Goal: Information Seeking & Learning: Learn about a topic

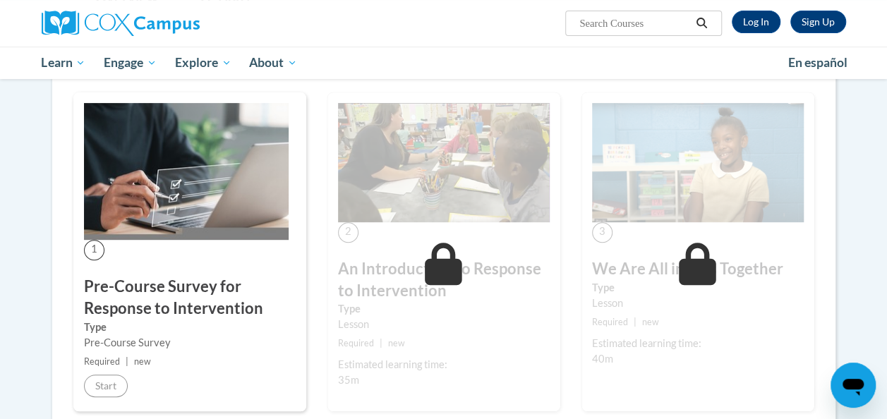
scroll to position [116, 0]
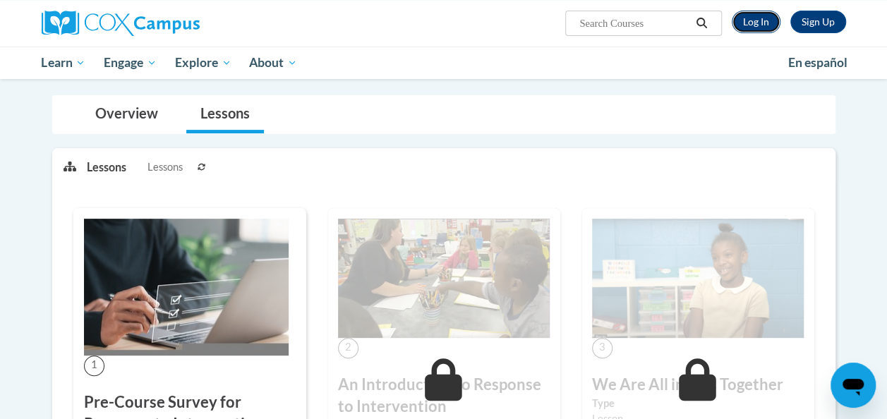
click at [755, 22] on link "Log In" at bounding box center [756, 22] width 49 height 23
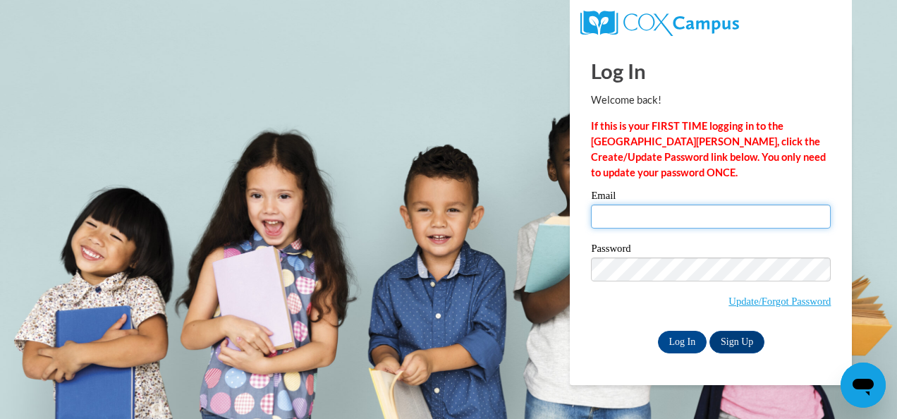
click at [663, 220] on input "Email" at bounding box center [711, 217] width 240 height 24
type input "dthompson@kippatl.org"
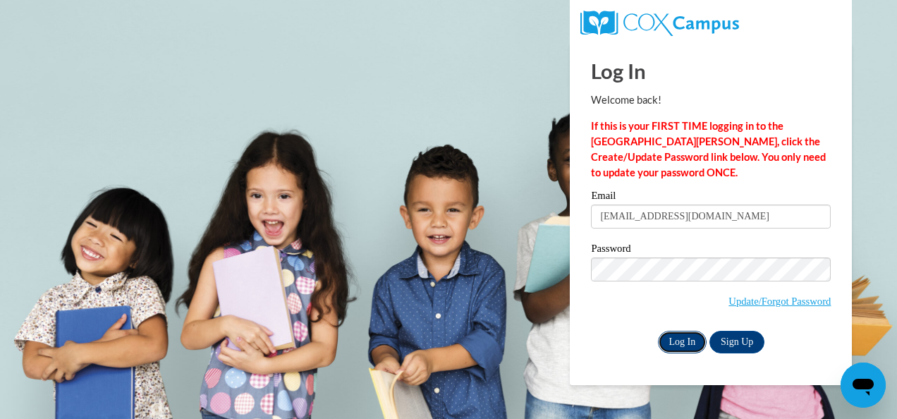
click at [680, 333] on input "Log In" at bounding box center [682, 342] width 49 height 23
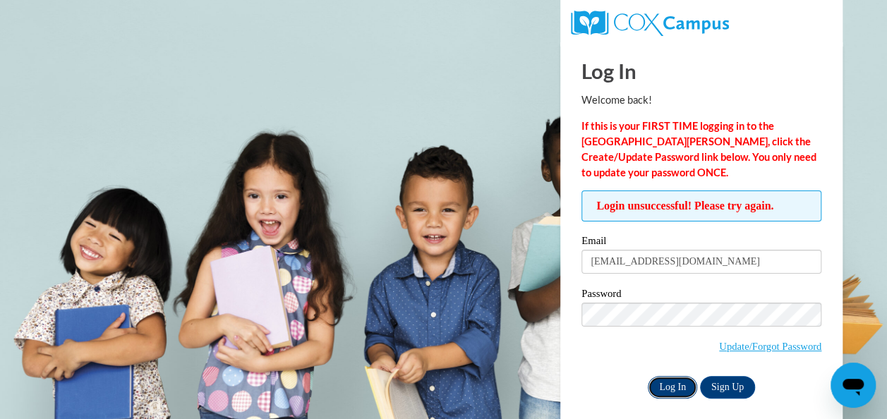
click at [670, 382] on input "Log In" at bounding box center [672, 387] width 49 height 23
click at [679, 382] on input "Log In" at bounding box center [672, 387] width 49 height 23
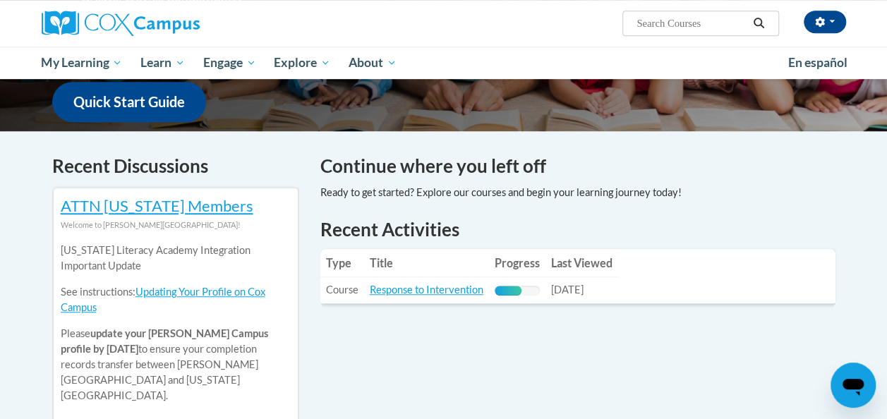
scroll to position [370, 0]
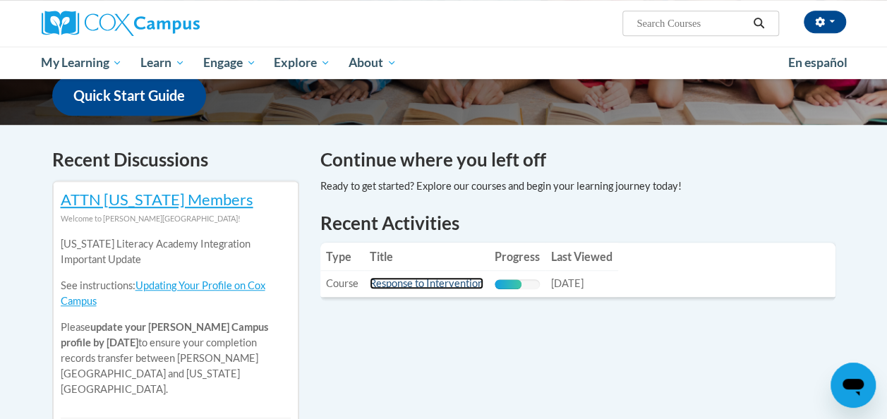
click at [457, 282] on link "Response to Intervention" at bounding box center [427, 283] width 114 height 12
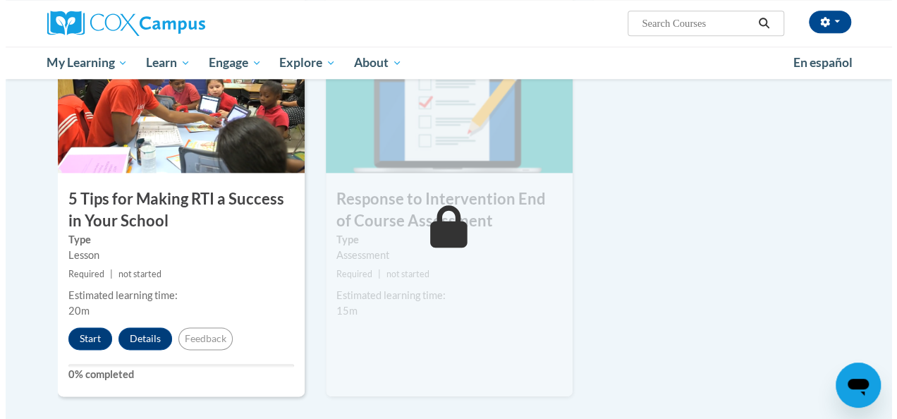
scroll to position [739, 0]
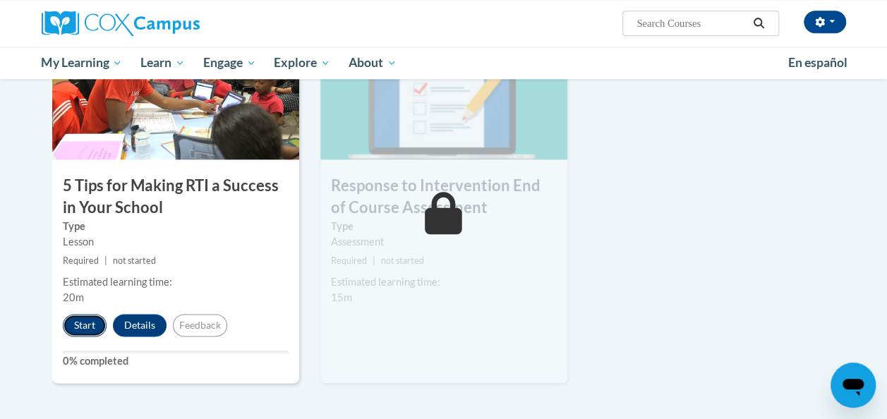
click at [79, 324] on button "Start" at bounding box center [85, 325] width 44 height 23
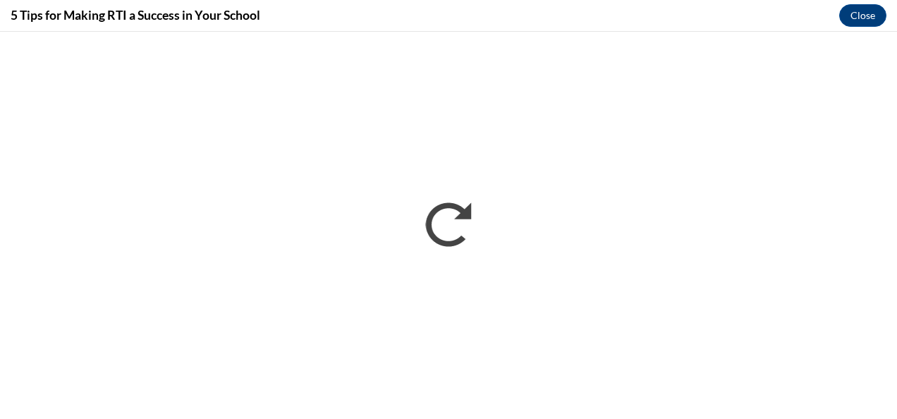
scroll to position [0, 0]
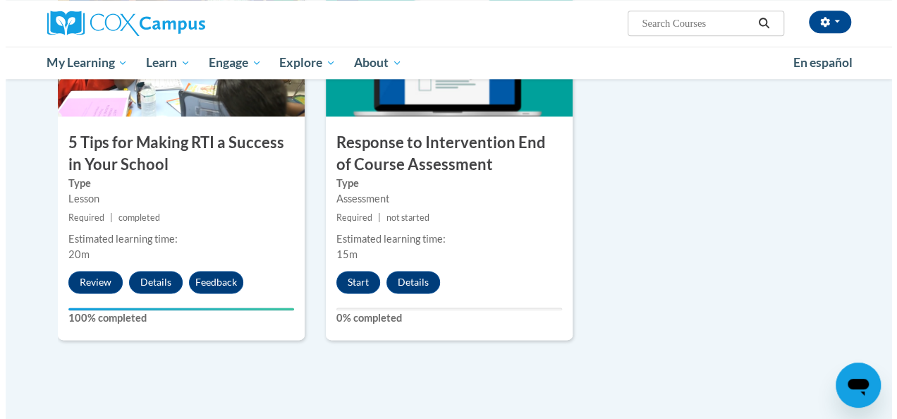
scroll to position [782, 0]
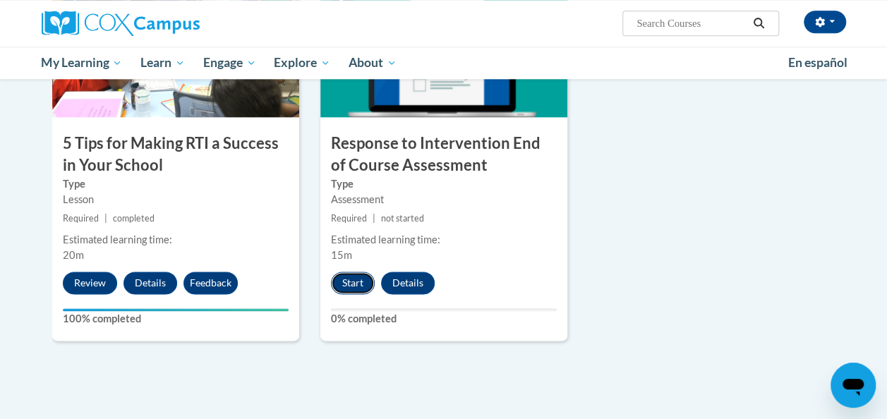
click at [352, 280] on button "Start" at bounding box center [353, 283] width 44 height 23
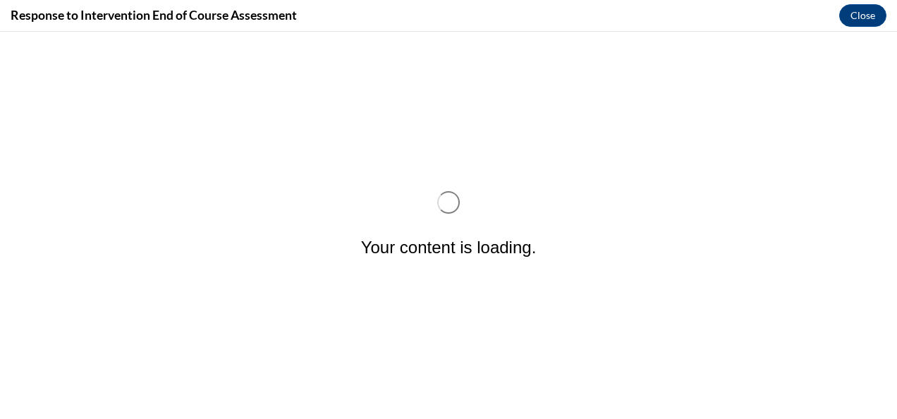
scroll to position [0, 0]
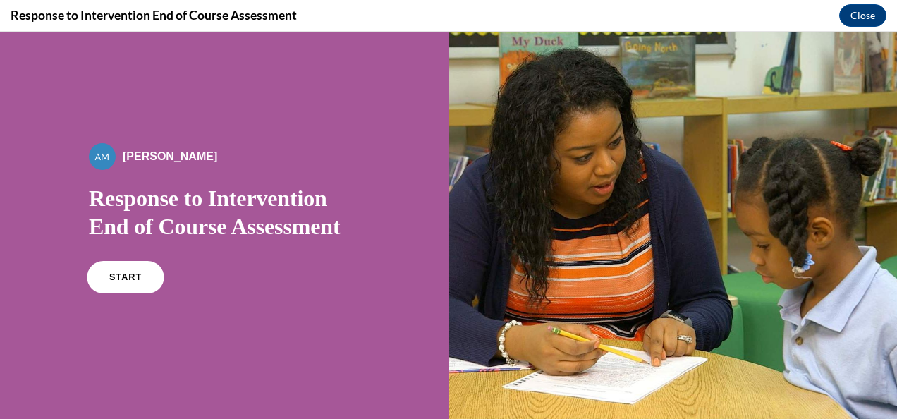
click at [128, 276] on span "START" at bounding box center [125, 277] width 32 height 11
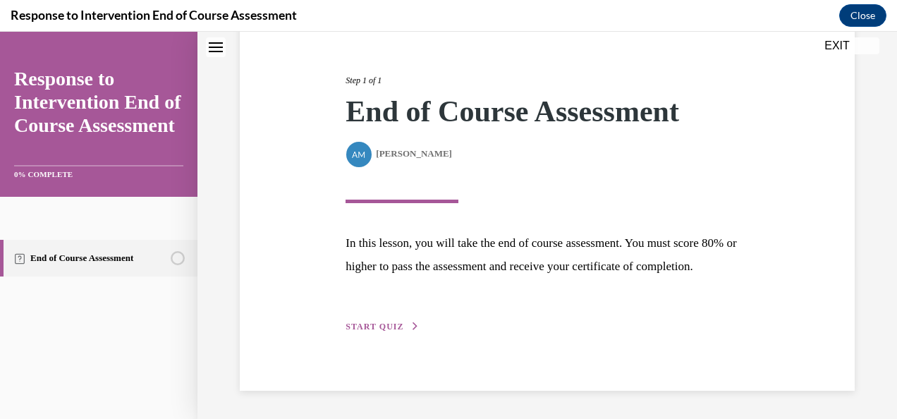
scroll to position [176, 0]
click at [372, 323] on span "START QUIZ" at bounding box center [375, 327] width 58 height 10
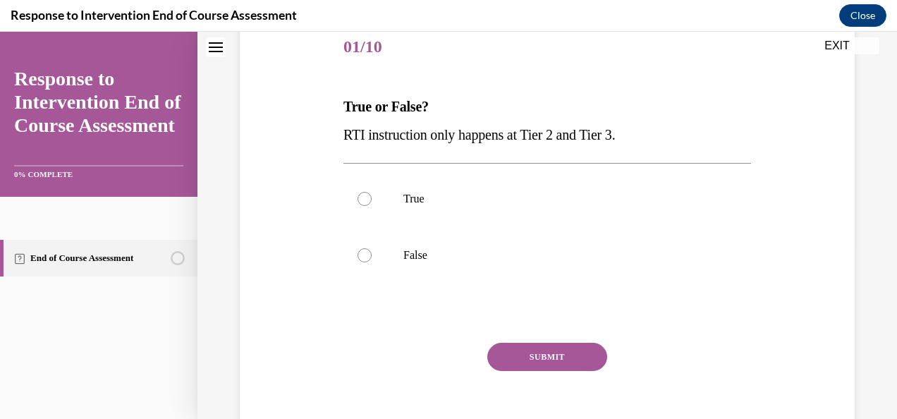
scroll to position [157, 0]
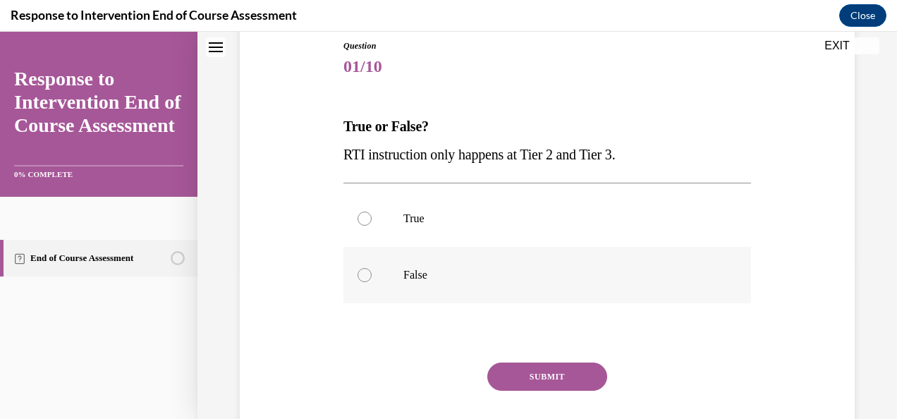
click at [365, 275] on div at bounding box center [365, 275] width 14 height 14
click at [365, 275] on input "False" at bounding box center [365, 275] width 14 height 14
radio input "true"
click at [540, 375] on button "SUBMIT" at bounding box center [547, 377] width 120 height 28
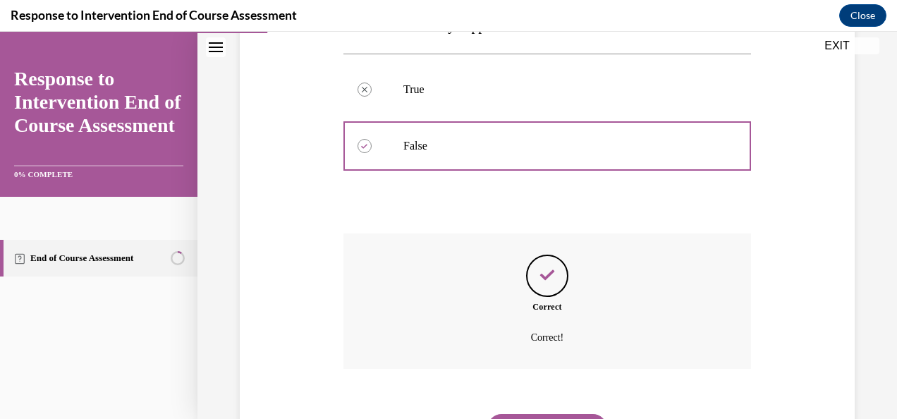
scroll to position [358, 0]
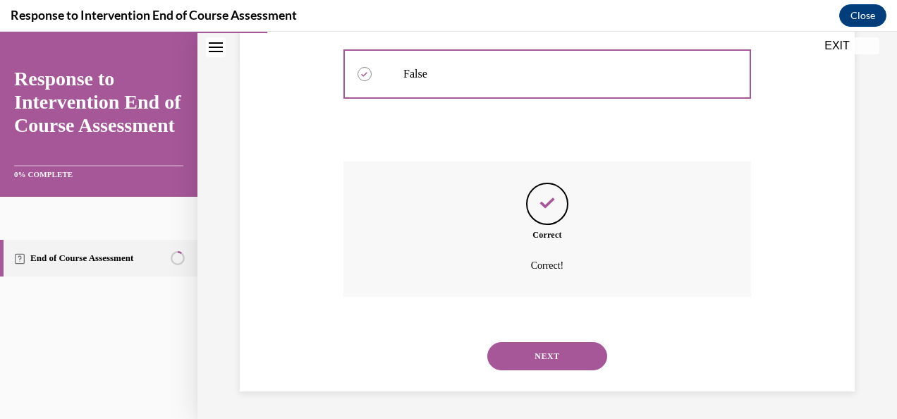
click at [561, 351] on button "NEXT" at bounding box center [547, 356] width 120 height 28
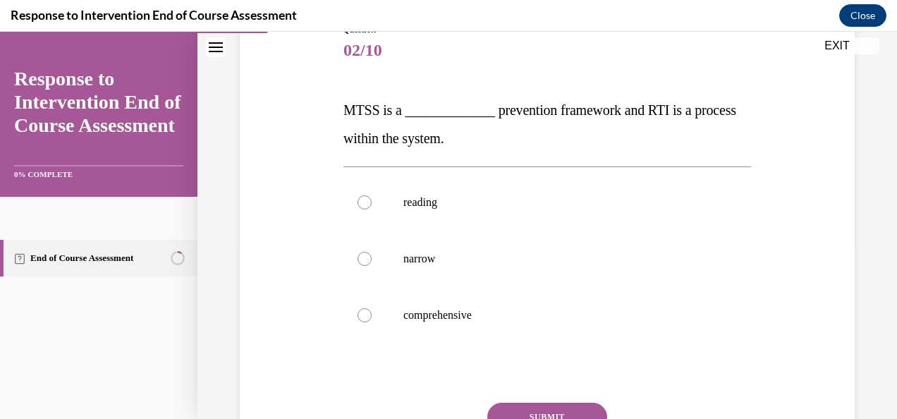
scroll to position [172, 0]
click at [365, 317] on div at bounding box center [365, 316] width 14 height 14
click at [365, 317] on input "comprehensive" at bounding box center [365, 316] width 14 height 14
radio input "true"
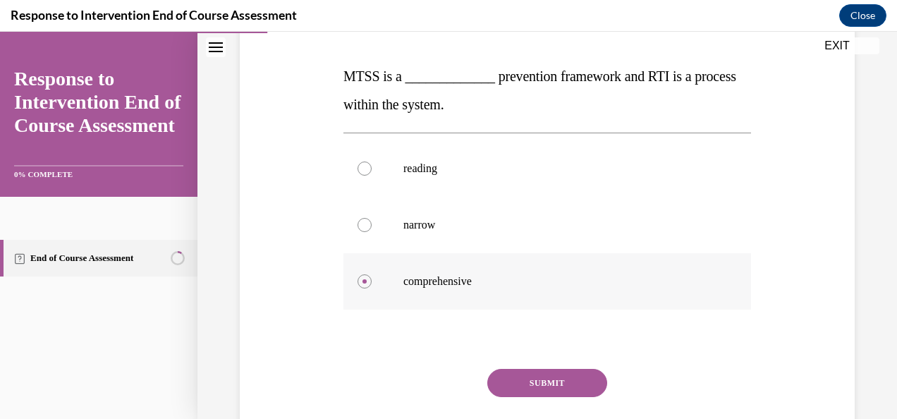
scroll to position [213, 0]
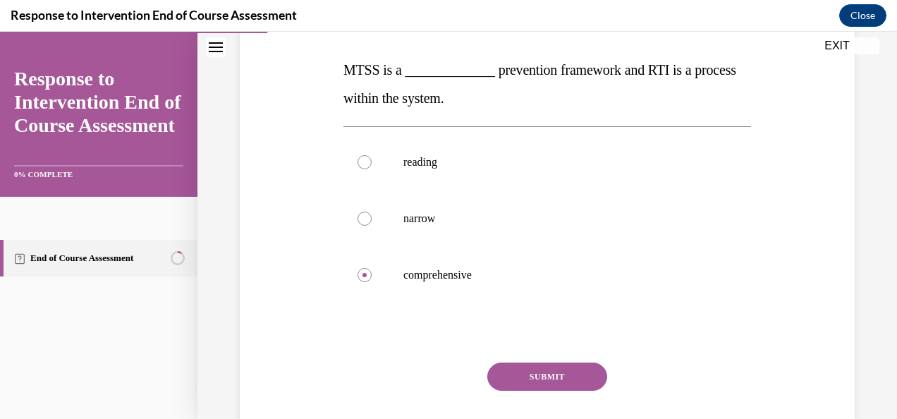
click at [555, 368] on button "SUBMIT" at bounding box center [547, 377] width 120 height 28
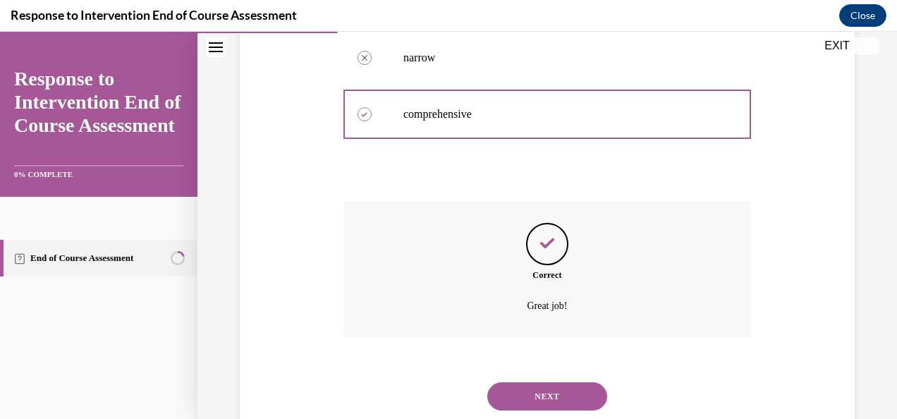
scroll to position [414, 0]
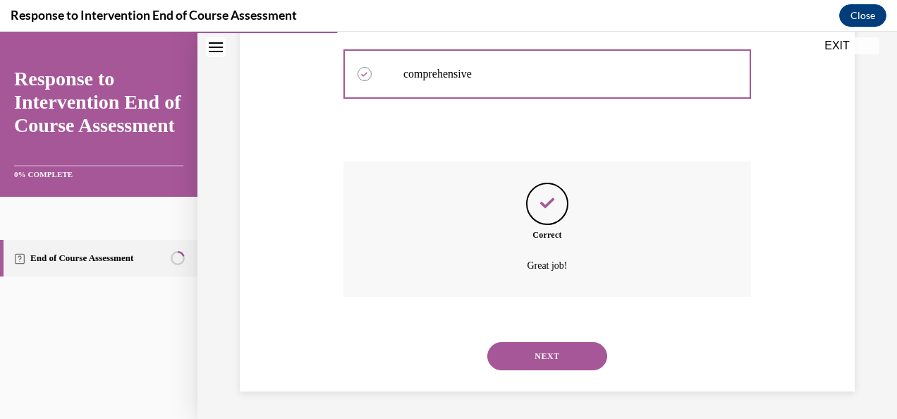
click at [576, 356] on button "NEXT" at bounding box center [547, 356] width 120 height 28
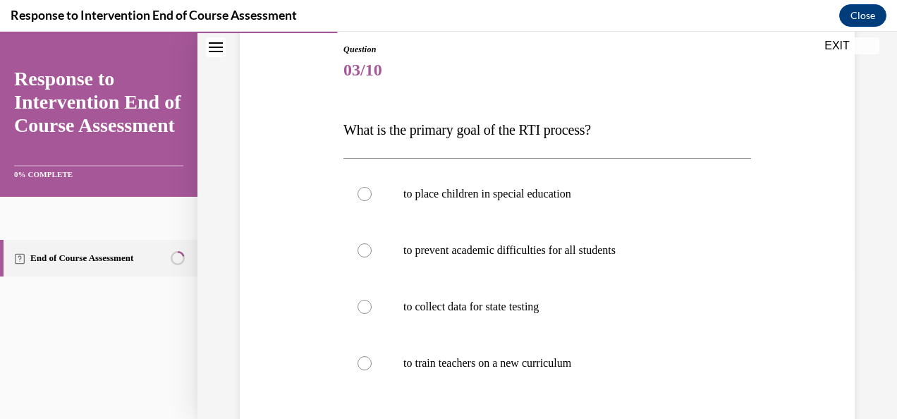
scroll to position [153, 0]
click at [363, 252] on div at bounding box center [365, 250] width 14 height 14
click at [363, 252] on input "to prevent academic difficulties for all students" at bounding box center [365, 250] width 14 height 14
radio input "true"
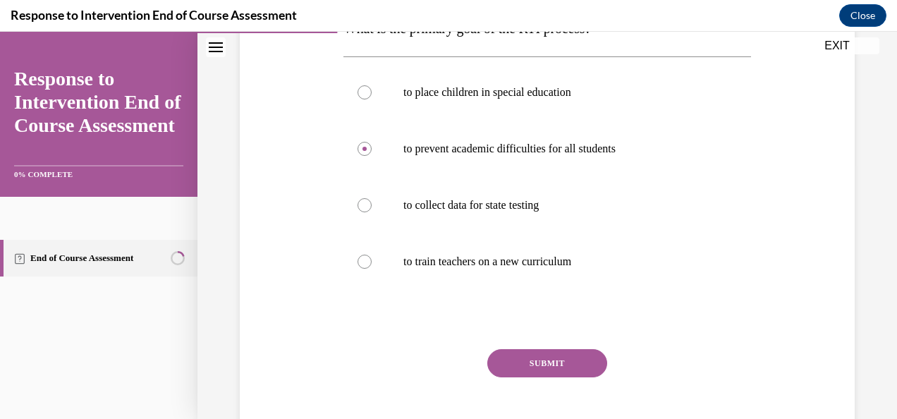
scroll to position [255, 0]
click at [575, 358] on button "SUBMIT" at bounding box center [547, 363] width 120 height 28
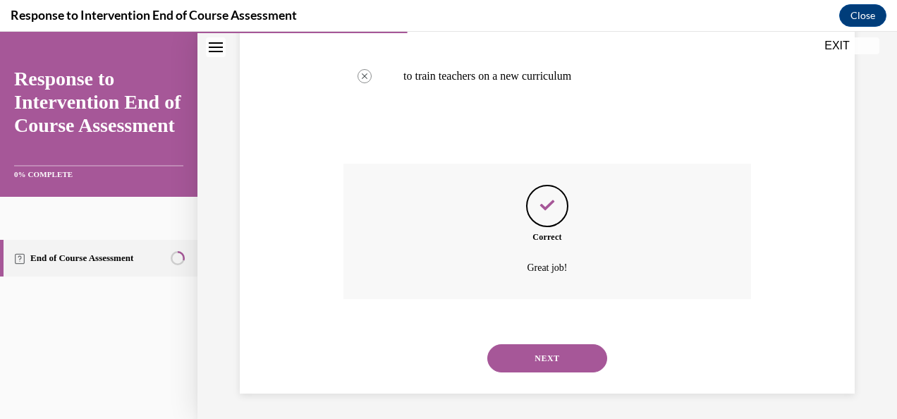
scroll to position [442, 0]
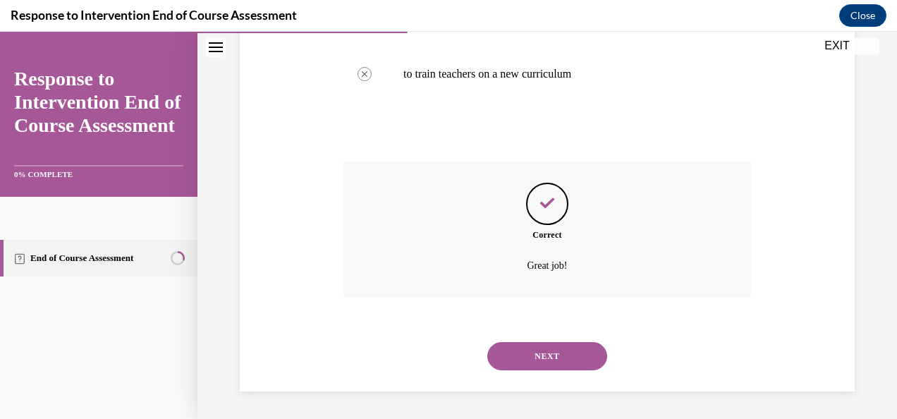
click at [566, 354] on button "NEXT" at bounding box center [547, 356] width 120 height 28
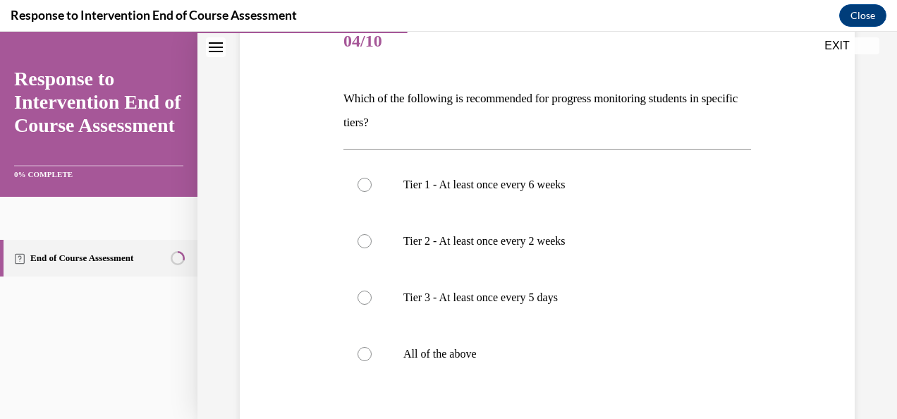
scroll to position [181, 0]
click at [365, 357] on div at bounding box center [365, 355] width 14 height 14
click at [365, 357] on input "All of the above" at bounding box center [365, 355] width 14 height 14
radio input "true"
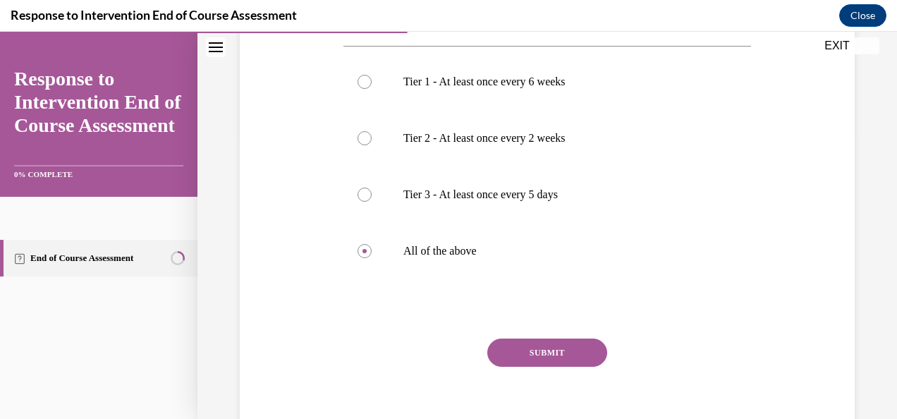
scroll to position [286, 0]
click at [550, 349] on button "SUBMIT" at bounding box center [547, 352] width 120 height 28
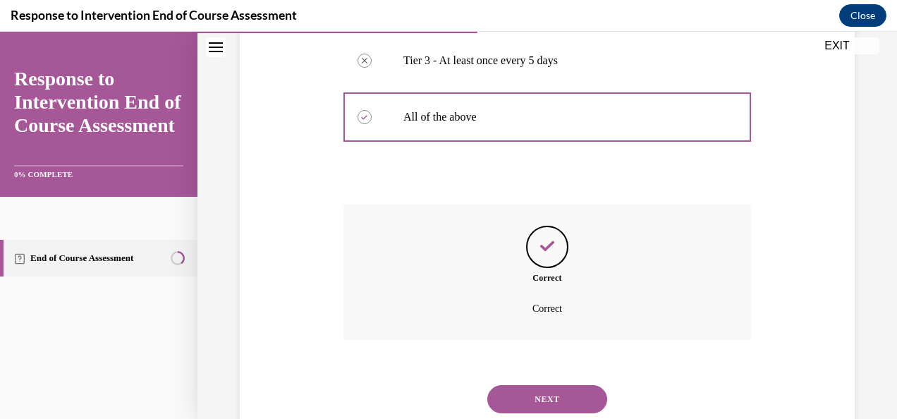
scroll to position [462, 0]
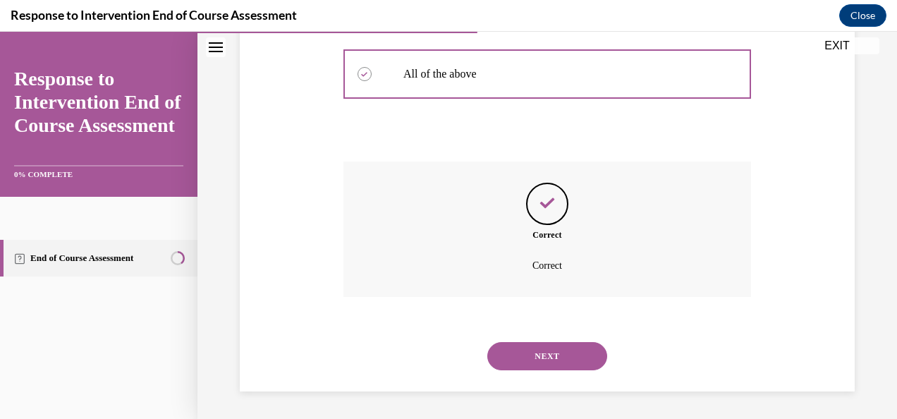
click at [547, 353] on button "NEXT" at bounding box center [547, 356] width 120 height 28
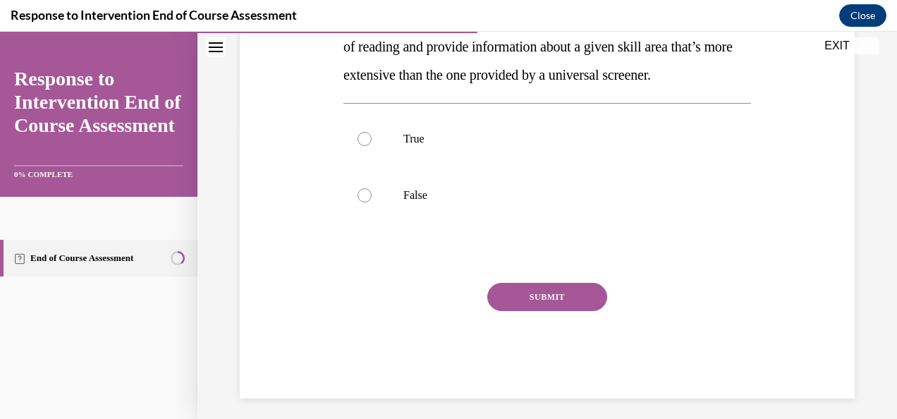
scroll to position [293, 0]
click at [365, 145] on div at bounding box center [365, 138] width 14 height 14
click at [365, 145] on input "True" at bounding box center [365, 138] width 14 height 14
radio input "true"
click at [523, 310] on button "SUBMIT" at bounding box center [547, 296] width 120 height 28
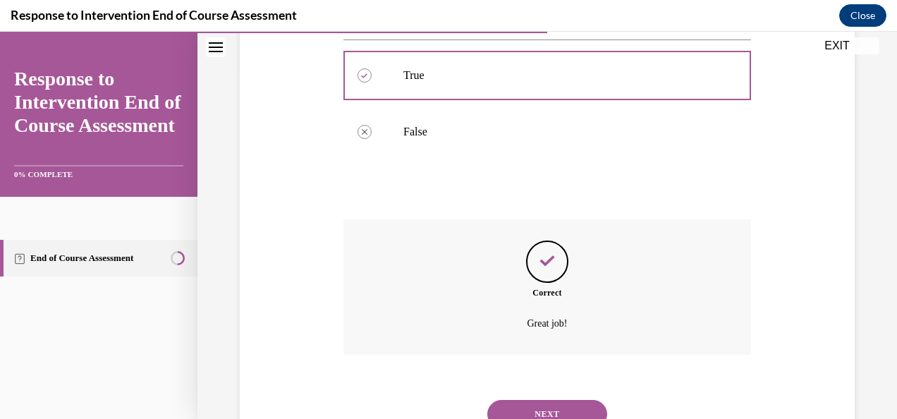
scroll to position [442, 0]
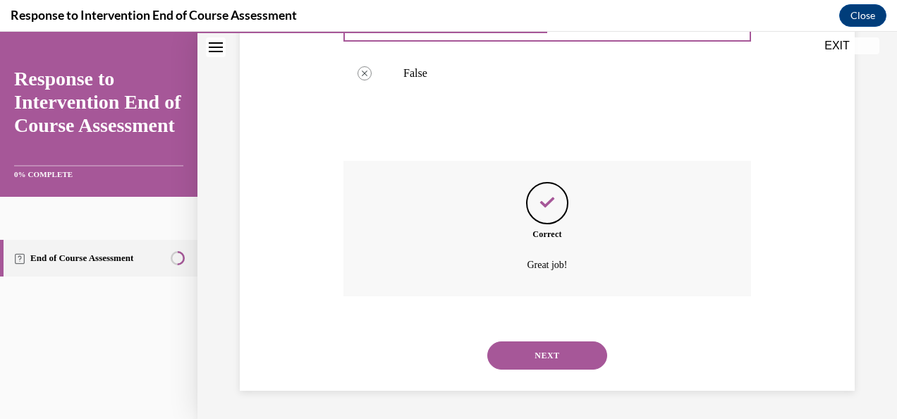
click at [532, 351] on button "NEXT" at bounding box center [547, 355] width 120 height 28
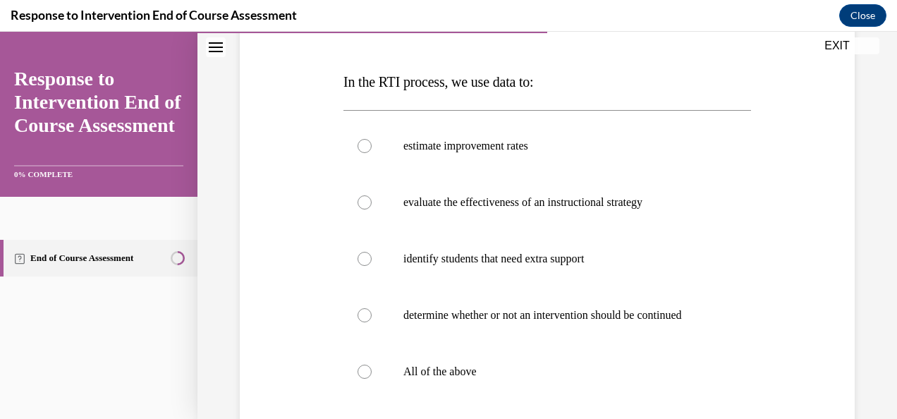
scroll to position [196, 0]
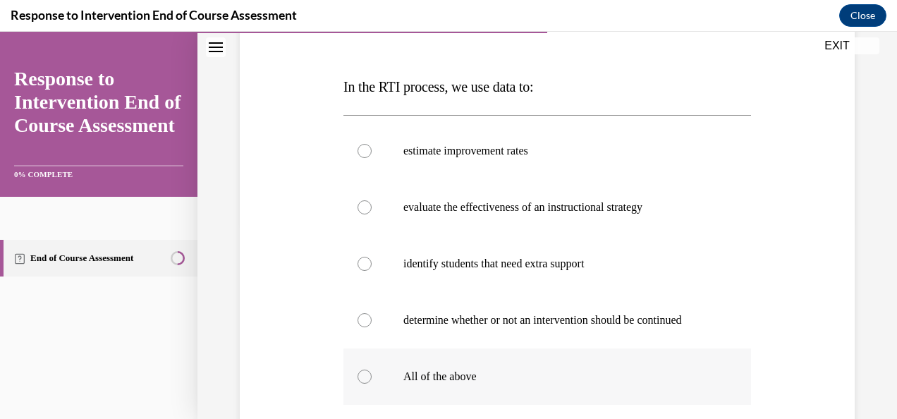
click at [364, 384] on div at bounding box center [365, 377] width 14 height 14
click at [364, 384] on input "All of the above" at bounding box center [365, 377] width 14 height 14
radio input "true"
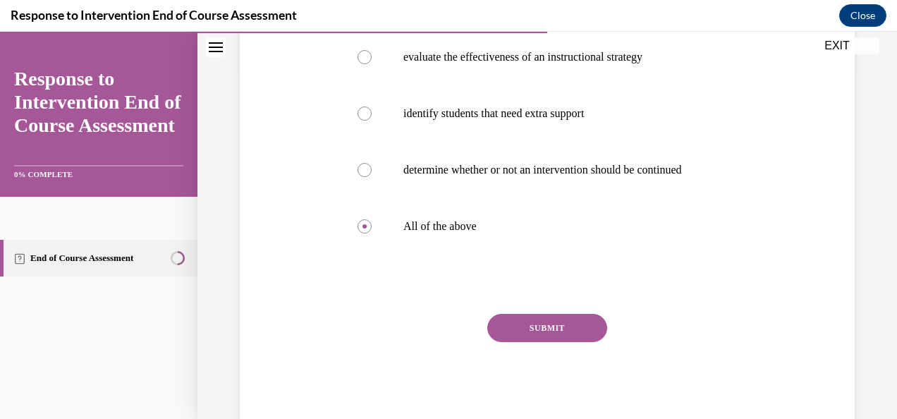
scroll to position [354, 0]
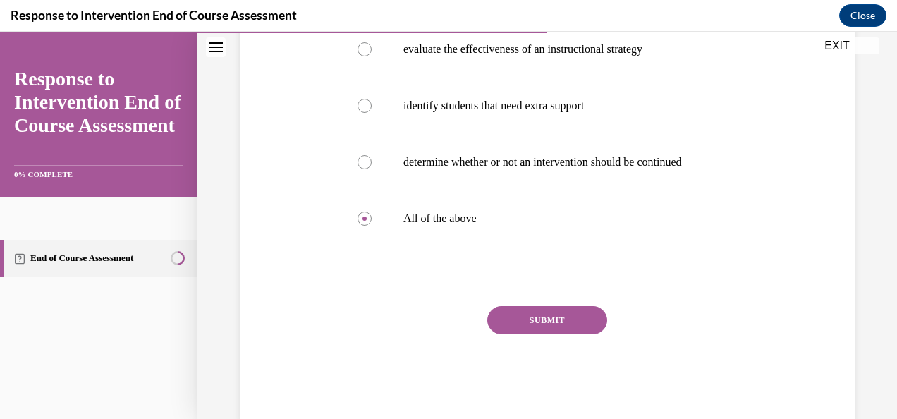
click at [557, 333] on button "SUBMIT" at bounding box center [547, 320] width 120 height 28
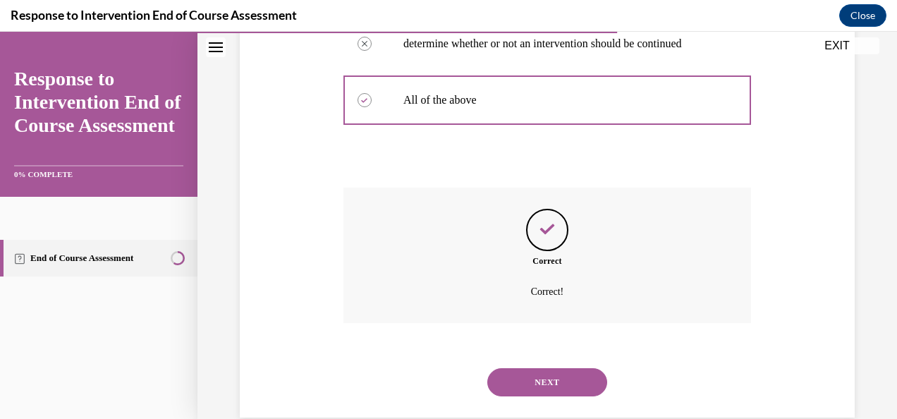
scroll to position [513, 0]
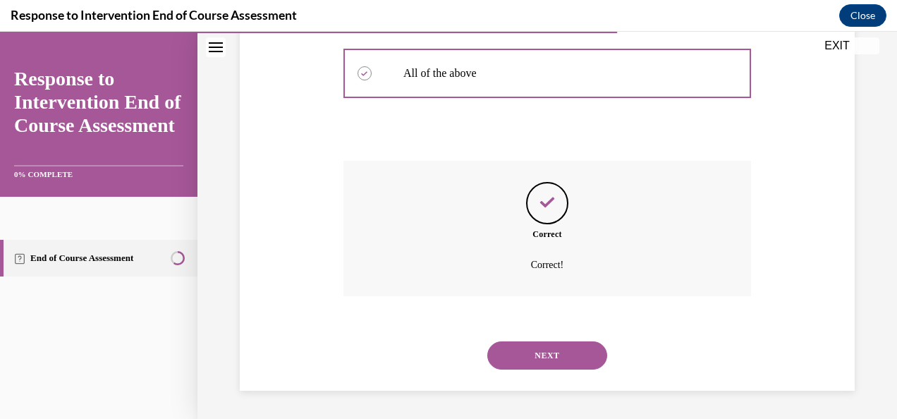
click at [565, 350] on button "NEXT" at bounding box center [547, 355] width 120 height 28
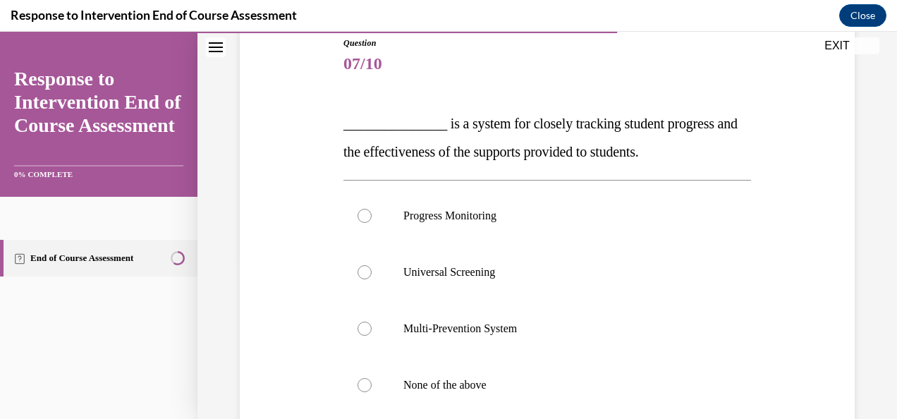
scroll to position [159, 0]
click at [361, 217] on div at bounding box center [365, 217] width 14 height 14
click at [361, 217] on input "Progress Monitoring" at bounding box center [365, 217] width 14 height 14
radio input "true"
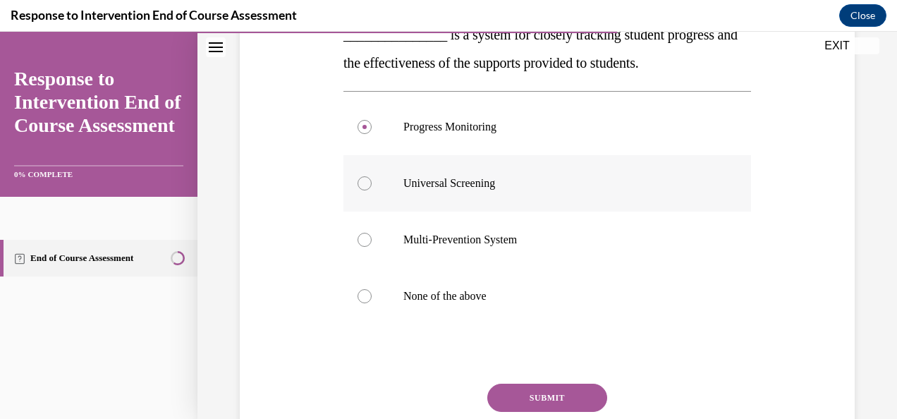
scroll to position [249, 0]
click at [545, 388] on button "SUBMIT" at bounding box center [547, 397] width 120 height 28
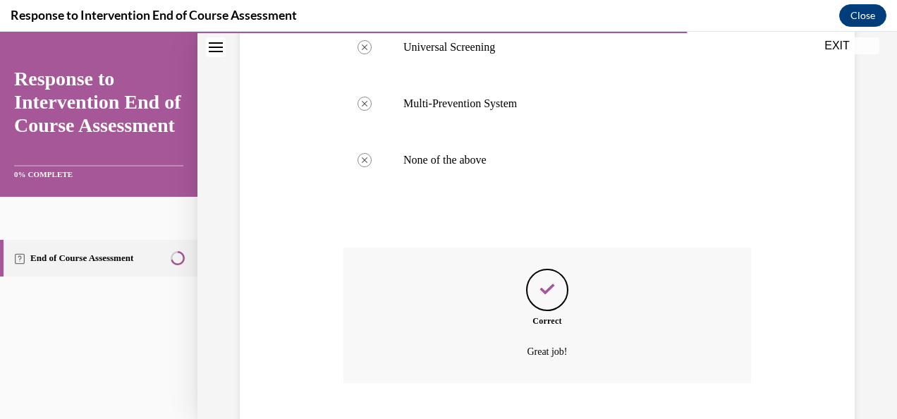
scroll to position [471, 0]
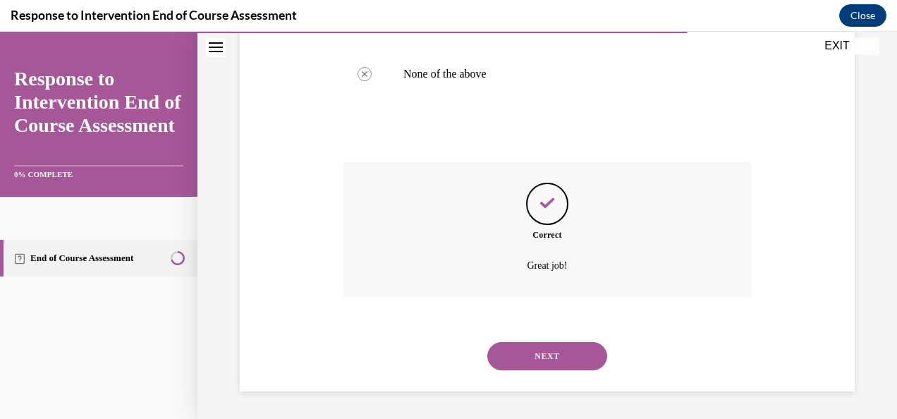
click at [564, 355] on button "NEXT" at bounding box center [547, 356] width 120 height 28
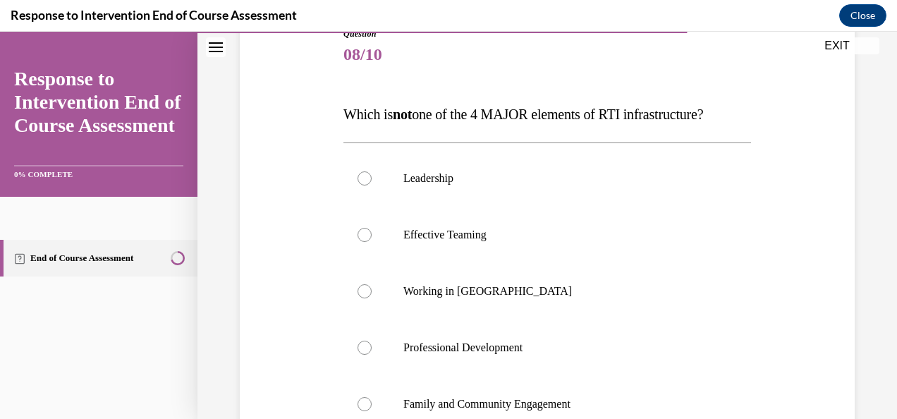
scroll to position [229, 0]
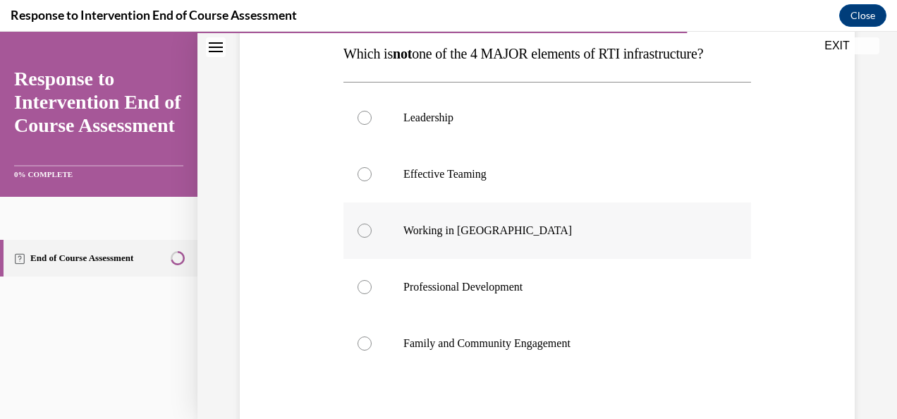
click at [363, 233] on div at bounding box center [365, 231] width 14 height 14
click at [363, 233] on input "Working in Silos" at bounding box center [365, 231] width 14 height 14
radio input "true"
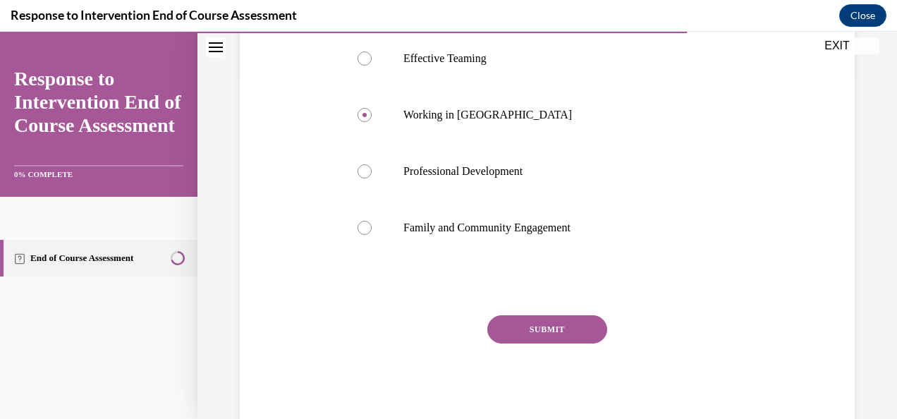
scroll to position [345, 0]
click at [549, 326] on button "SUBMIT" at bounding box center [547, 329] width 120 height 28
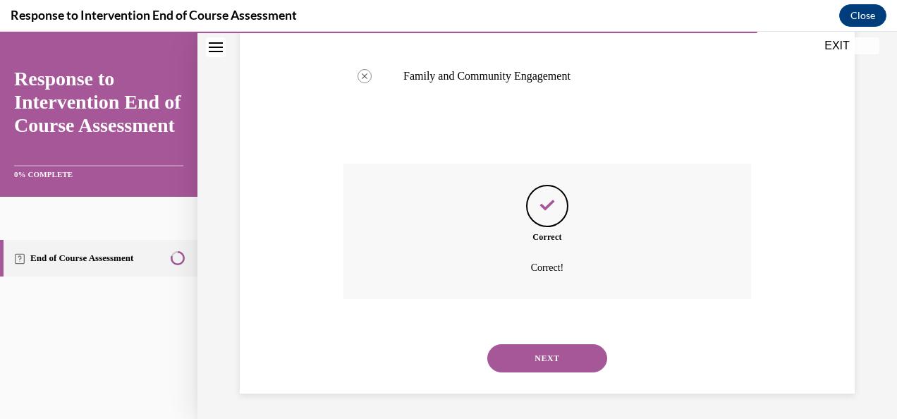
scroll to position [499, 0]
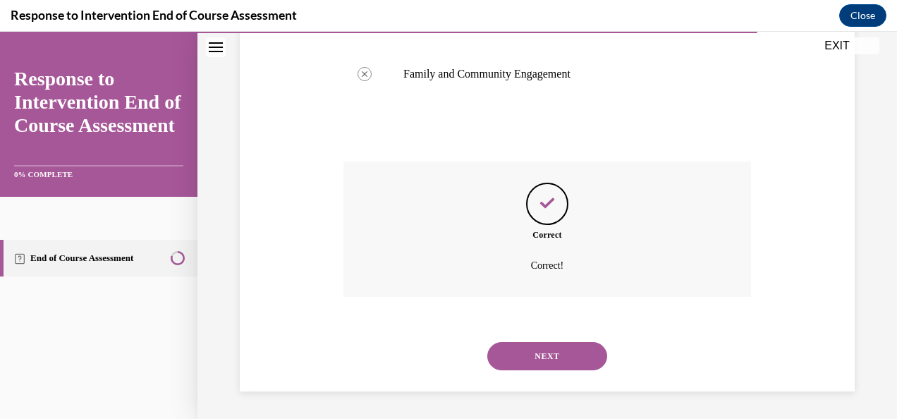
click at [554, 353] on button "NEXT" at bounding box center [547, 356] width 120 height 28
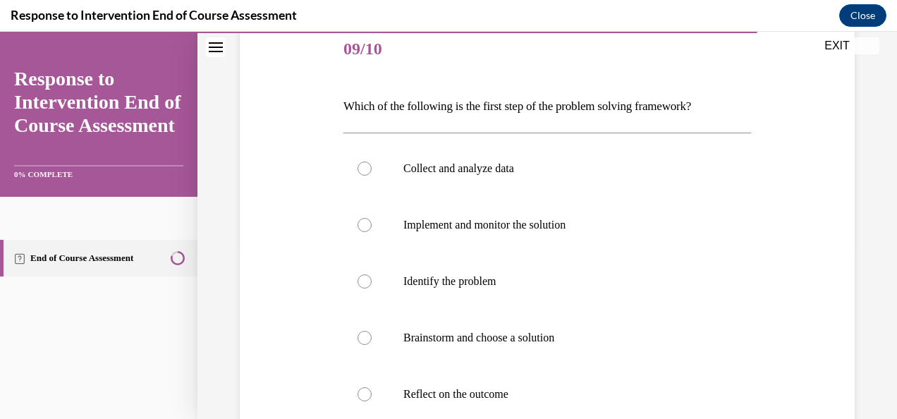
scroll to position [162, 0]
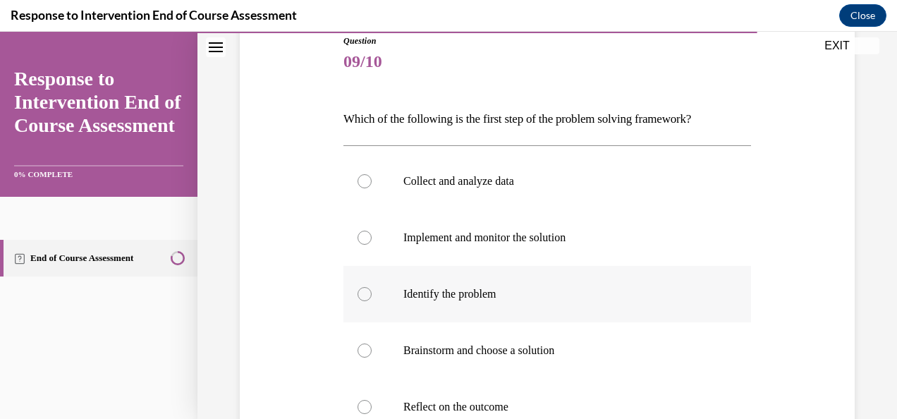
click at [361, 293] on div at bounding box center [365, 294] width 14 height 14
click at [361, 293] on input "Identify the problem" at bounding box center [365, 294] width 14 height 14
radio input "true"
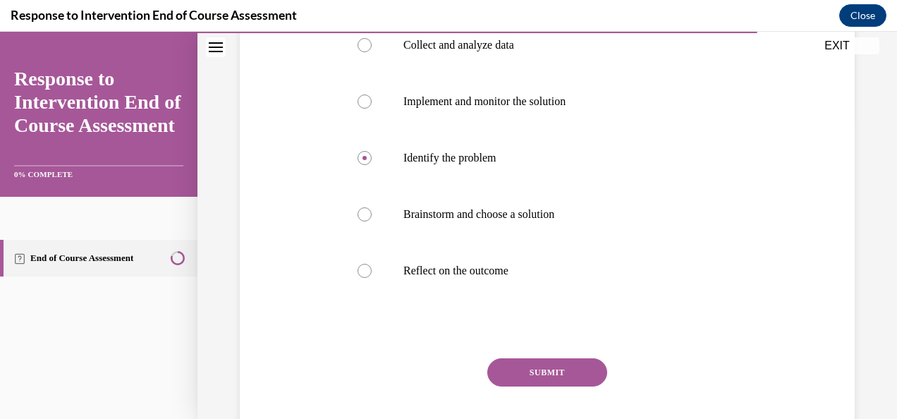
scroll to position [305, 0]
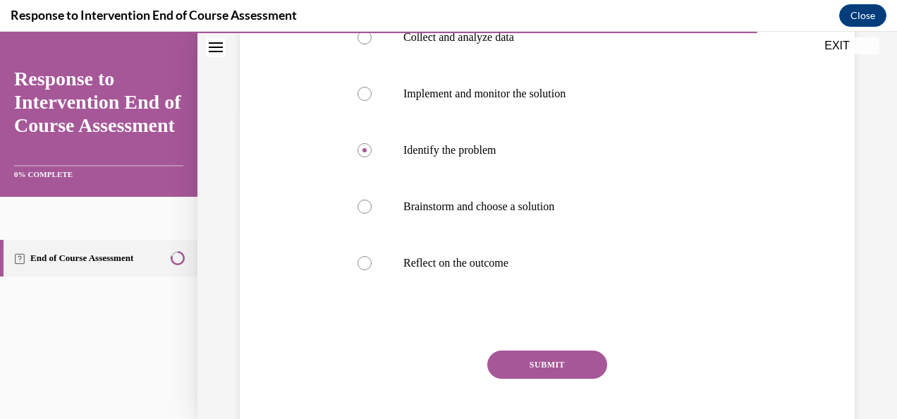
click at [565, 358] on button "SUBMIT" at bounding box center [547, 365] width 120 height 28
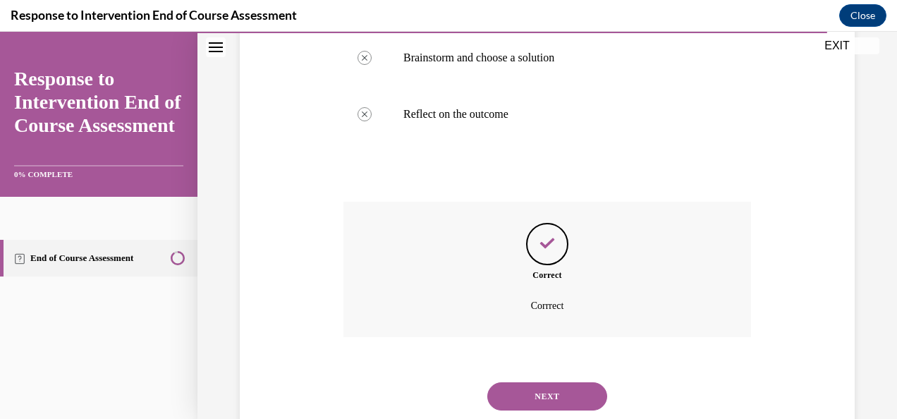
scroll to position [495, 0]
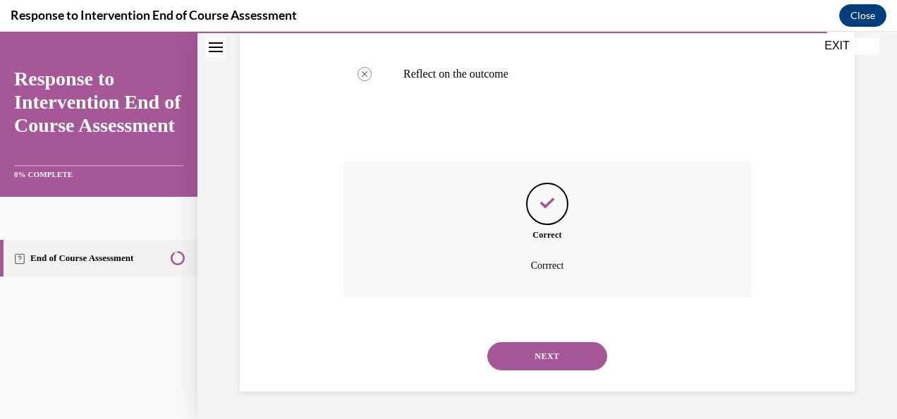
click at [553, 353] on button "NEXT" at bounding box center [547, 356] width 120 height 28
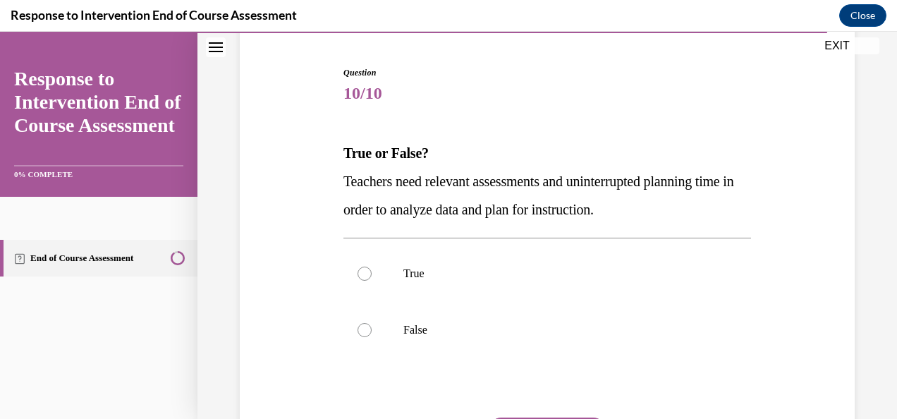
scroll to position [131, 0]
click at [368, 274] on div at bounding box center [365, 273] width 14 height 14
click at [368, 274] on input "True" at bounding box center [365, 273] width 14 height 14
radio input "true"
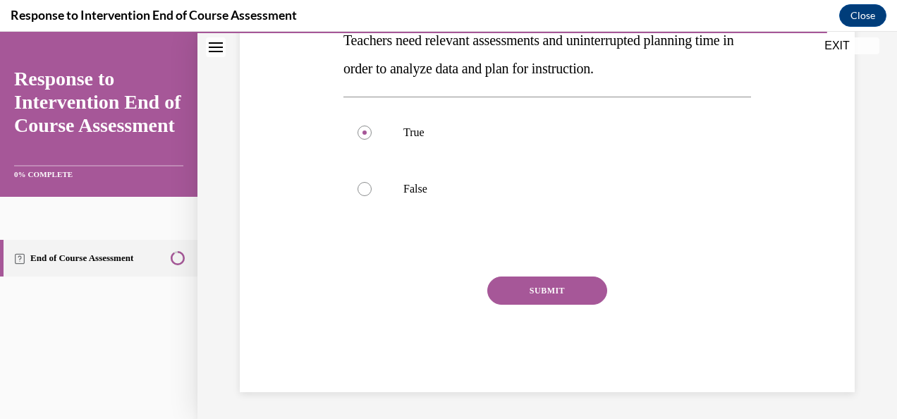
scroll to position [272, 0]
click at [557, 289] on button "SUBMIT" at bounding box center [547, 290] width 120 height 28
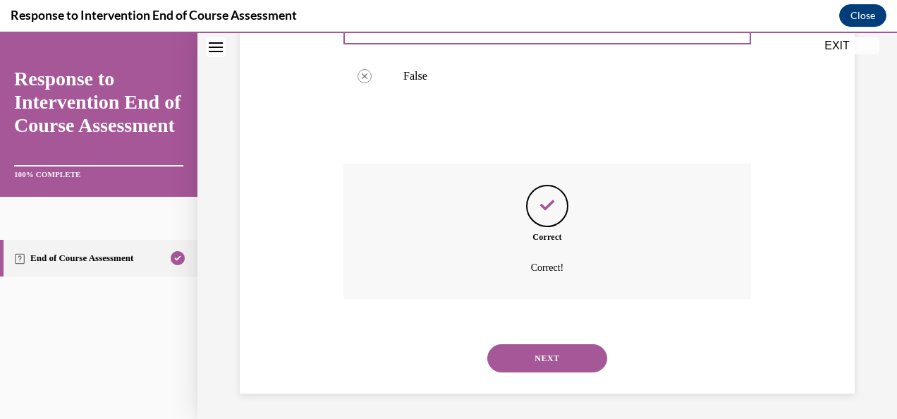
scroll to position [386, 0]
click at [555, 351] on button "NEXT" at bounding box center [547, 356] width 120 height 28
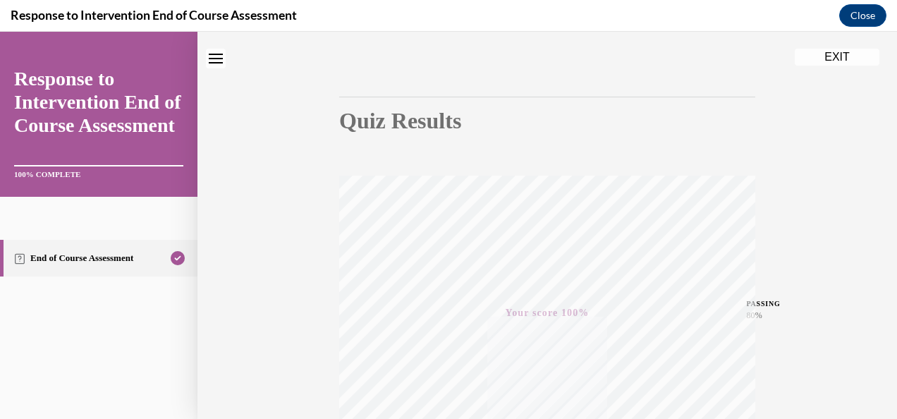
scroll to position [0, 0]
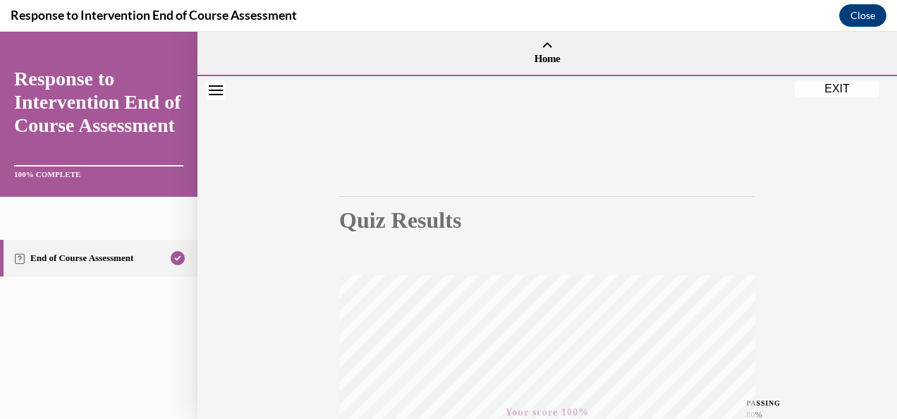
click at [838, 87] on button "EXIT" at bounding box center [837, 88] width 85 height 17
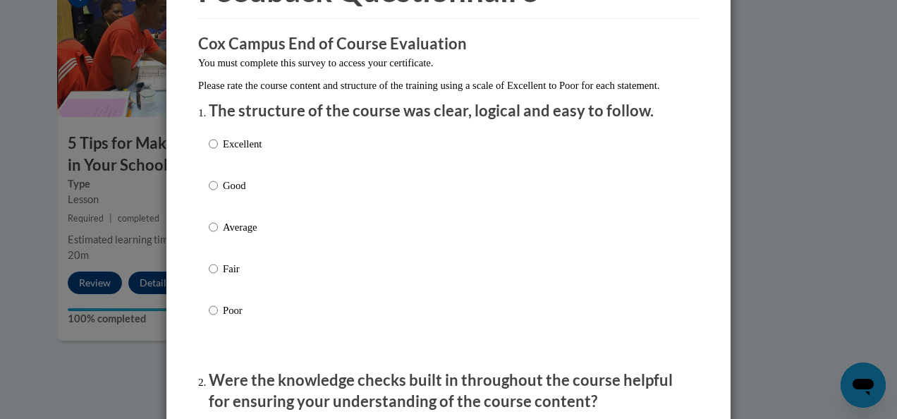
scroll to position [96, 0]
click at [210, 152] on input "Excellent" at bounding box center [213, 145] width 9 height 16
radio input "true"
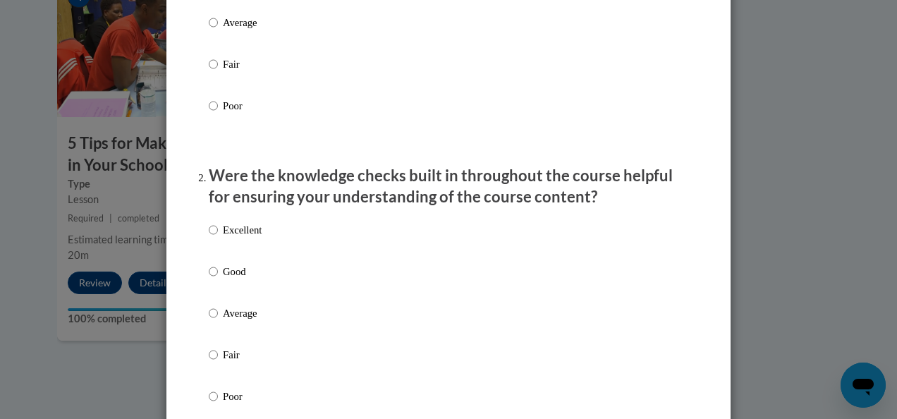
scroll to position [303, 0]
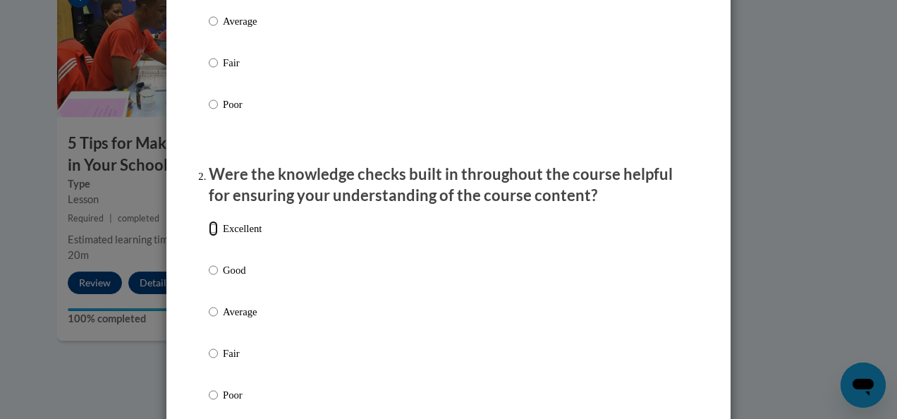
click at [209, 236] on input "Excellent" at bounding box center [213, 229] width 9 height 16
radio input "true"
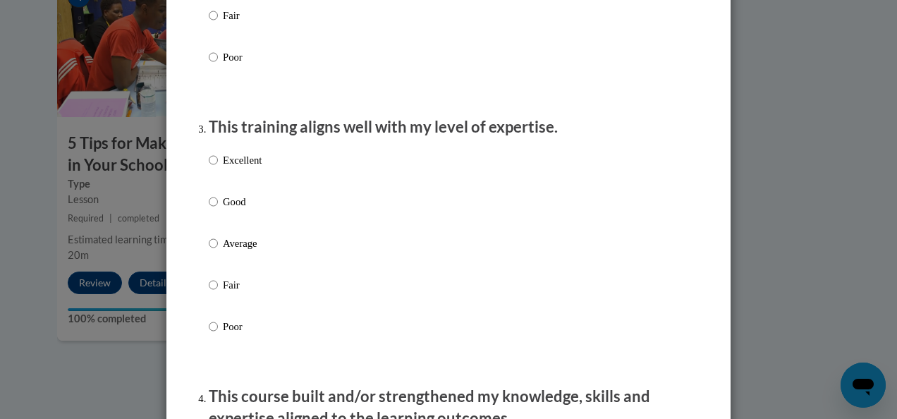
scroll to position [643, 0]
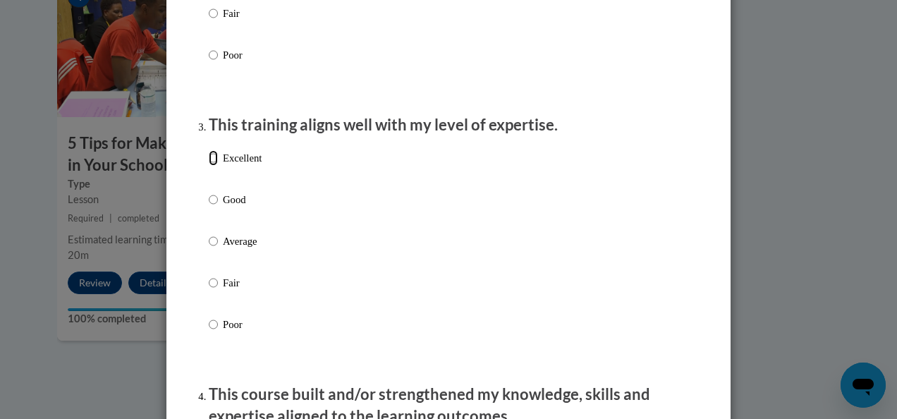
click at [209, 166] on input "Excellent" at bounding box center [213, 158] width 9 height 16
radio input "true"
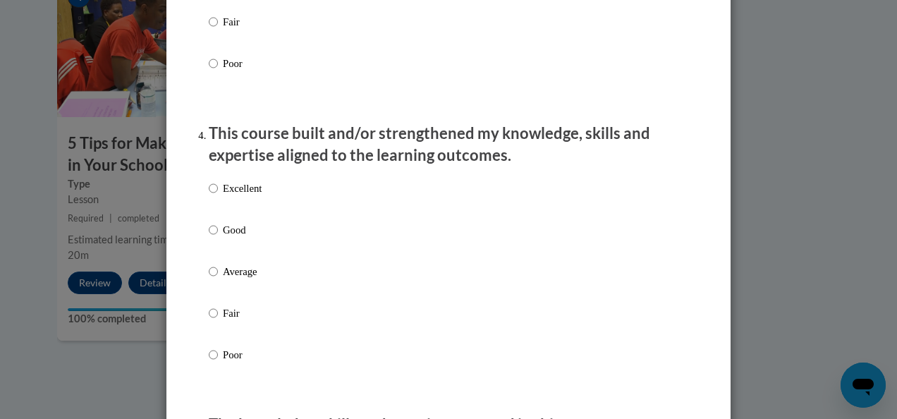
scroll to position [903, 0]
click at [212, 197] on input "Excellent" at bounding box center [213, 189] width 9 height 16
radio input "true"
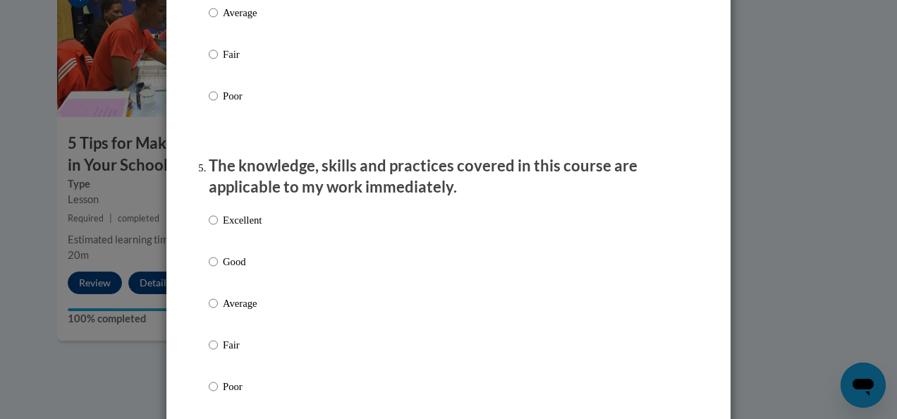
scroll to position [1168, 0]
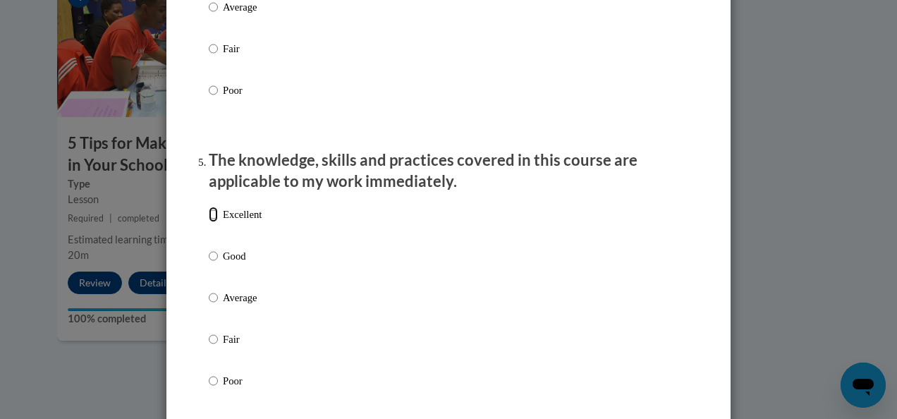
click at [209, 222] on input "Excellent" at bounding box center [213, 215] width 9 height 16
radio input "true"
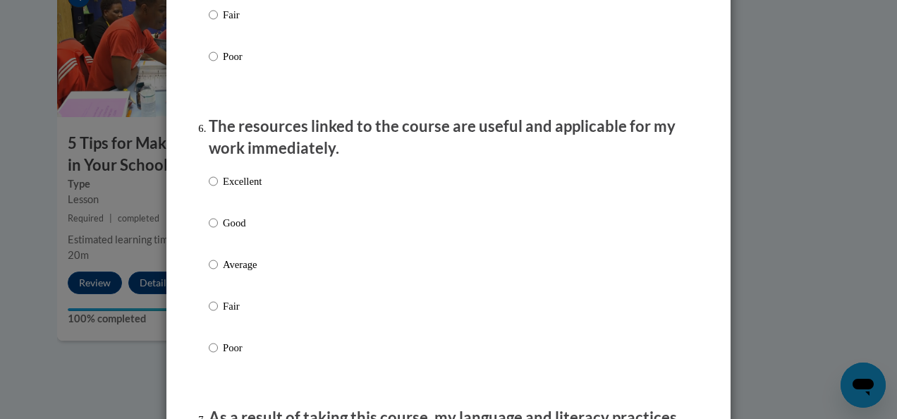
scroll to position [1494, 0]
click at [209, 188] on input "Excellent" at bounding box center [213, 181] width 9 height 16
radio input "true"
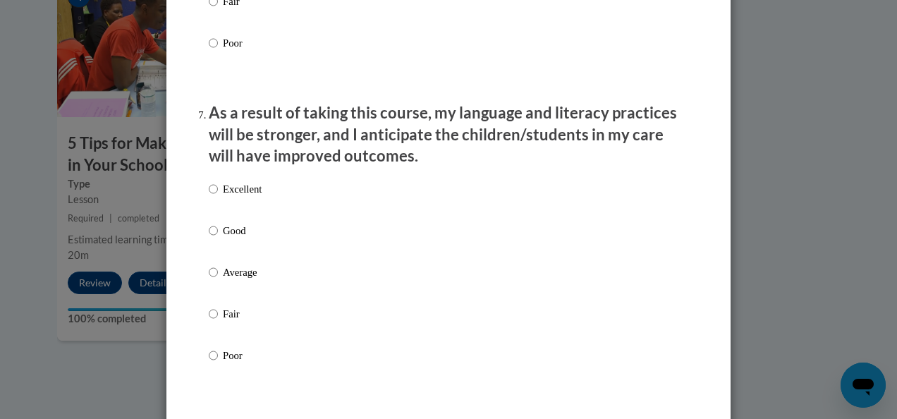
scroll to position [1798, 0]
click at [210, 196] on input "Excellent" at bounding box center [213, 189] width 9 height 16
radio input "true"
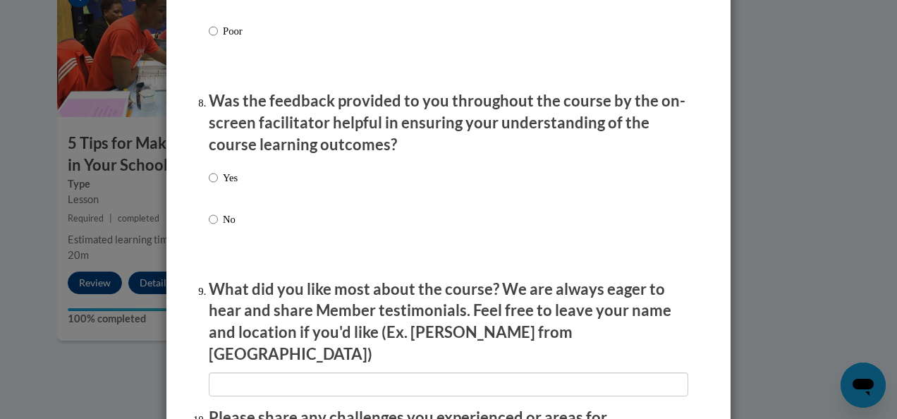
scroll to position [2121, 0]
click at [209, 186] on input "Yes" at bounding box center [213, 179] width 9 height 16
radio input "true"
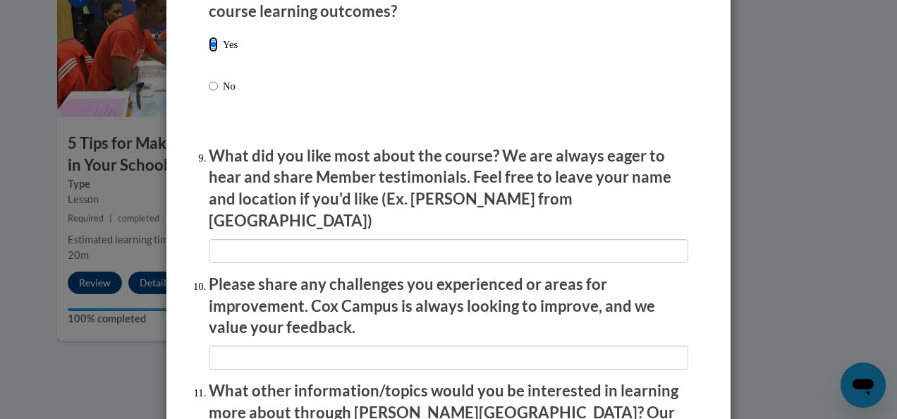
scroll to position [2266, 0]
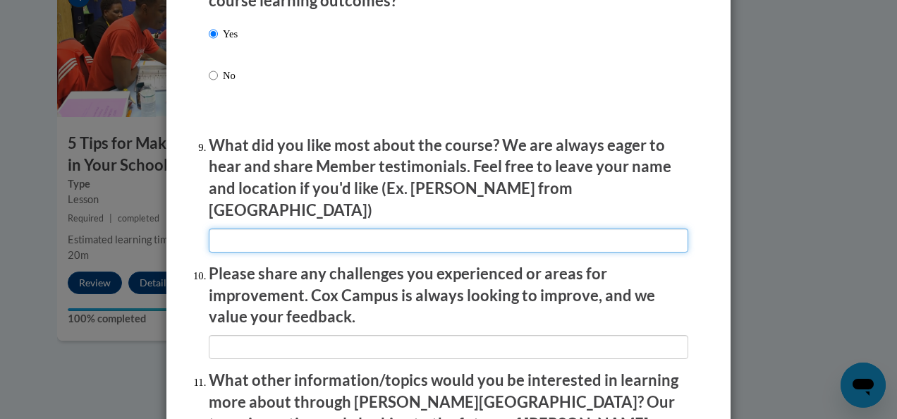
click at [279, 236] on input "textbox" at bounding box center [449, 241] width 480 height 24
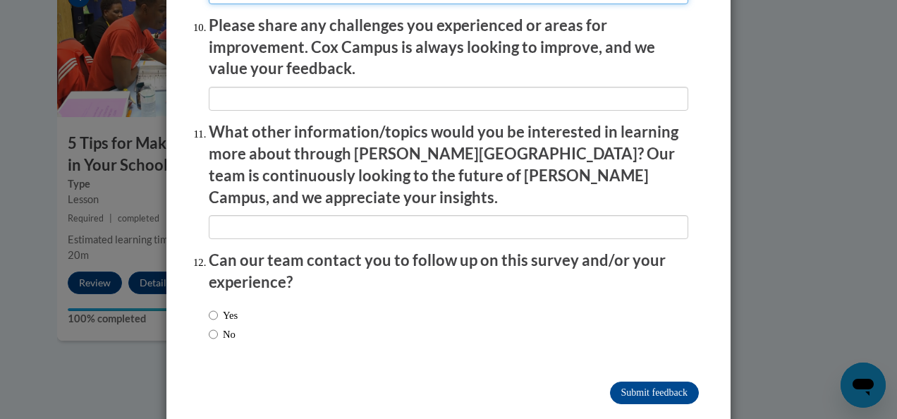
scroll to position [2514, 0]
type input "The course was very easy to understand and follow."
click at [209, 308] on input "Yes" at bounding box center [213, 316] width 9 height 16
radio input "true"
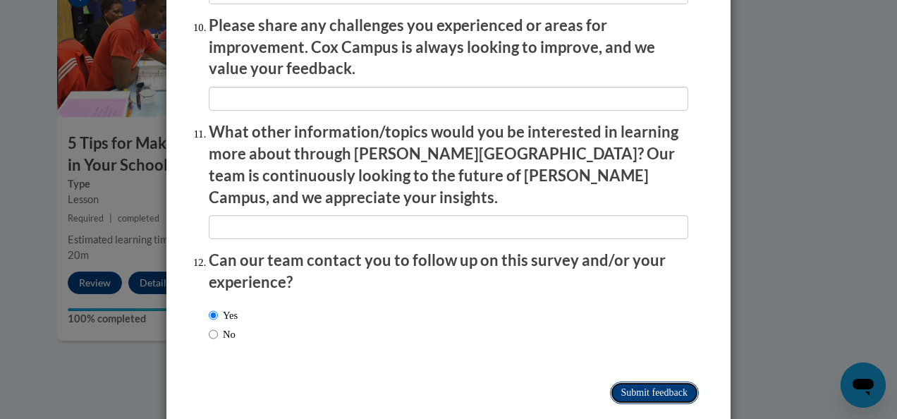
click at [635, 382] on input "Submit feedback" at bounding box center [654, 393] width 89 height 23
